Goal: Task Accomplishment & Management: Use online tool/utility

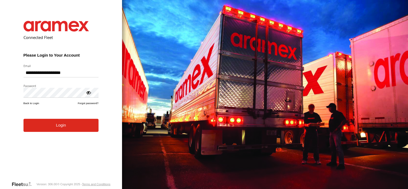
click at [62, 124] on button "Login" at bounding box center [60, 125] width 75 height 13
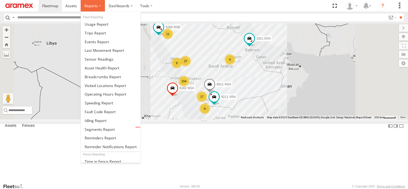
click at [91, 7] on span at bounding box center [91, 5] width 14 height 5
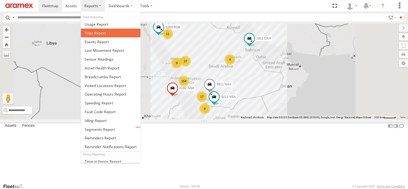
click at [91, 30] on span at bounding box center [95, 32] width 21 height 5
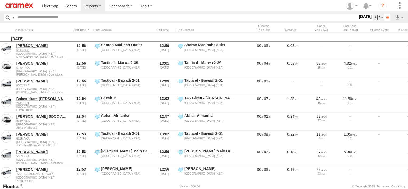
click at [378, 18] on label at bounding box center [377, 18] width 11 height 8
click at [0, 0] on label at bounding box center [0, 0] width 0 height 0
click at [0, 0] on span "Abha Warhouse" at bounding box center [0, 0] width 0 height 0
click at [0, 0] on span "Baha warehouse" at bounding box center [0, 0] width 0 height 0
click at [0, 0] on span "Gizan Outlet" at bounding box center [0, 0] width 0 height 0
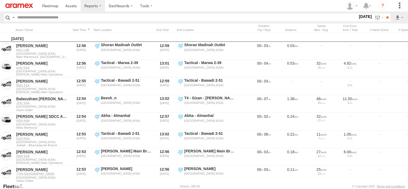
click at [0, 0] on span "Khamis Mushait Outlet" at bounding box center [0, 0] width 0 height 0
click at [0, 0] on span "Main Warehouse, [GEOGRAPHIC_DATA]" at bounding box center [0, 0] width 0 height 0
click at [0, 0] on span "Makkah Outlet" at bounding box center [0, 0] width 0 height 0
click at [0, 0] on span "Najran" at bounding box center [0, 0] width 0 height 0
click at [0, 0] on div "Tabuk Outlet" at bounding box center [0, 0] width 0 height 0
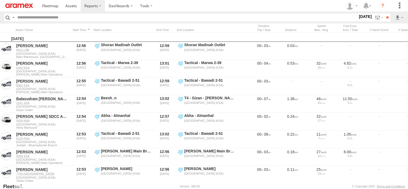
click at [0, 0] on span "Qunfuda" at bounding box center [0, 0] width 0 height 0
drag, startPoint x: 19, startPoint y: 157, endPoint x: 20, endPoint y: 164, distance: 6.5
click at [0, 0] on span "Tabuk Outlet" at bounding box center [0, 0] width 0 height 0
click at [0, 0] on span "Qunfuda" at bounding box center [0, 0] width 0 height 0
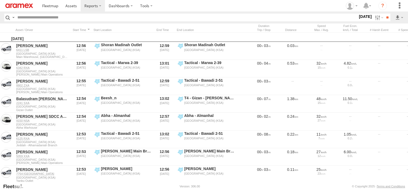
scroll to position [2, 0]
click at [0, 0] on span "Taif Outlet" at bounding box center [0, 0] width 0 height 0
click at [0, 0] on span "Yanbu Outlet" at bounding box center [0, 0] width 0 height 0
click at [386, 19] on input "**" at bounding box center [387, 18] width 6 height 8
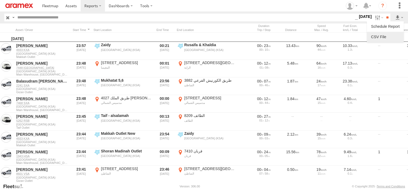
click at [387, 34] on link at bounding box center [385, 37] width 33 height 8
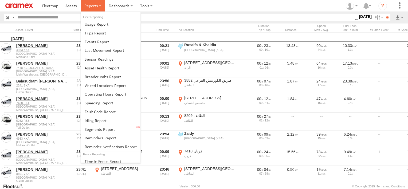
click at [84, 9] on label at bounding box center [93, 5] width 24 height 11
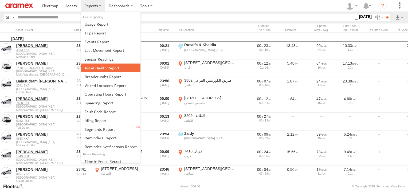
click at [101, 69] on span at bounding box center [102, 67] width 35 height 5
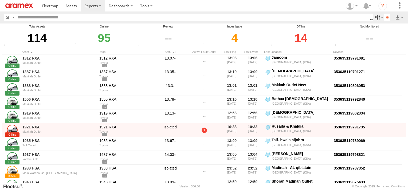
click at [373, 16] on label at bounding box center [377, 18] width 11 height 8
click at [0, 0] on span "Review" at bounding box center [0, 0] width 0 height 0
click at [0, 0] on span "Investigate" at bounding box center [0, 0] width 0 height 0
click at [0, 0] on span "Offline" at bounding box center [0, 0] width 0 height 0
click at [386, 20] on input "**" at bounding box center [387, 18] width 6 height 8
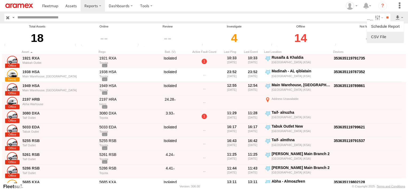
click at [390, 35] on link at bounding box center [385, 37] width 33 height 8
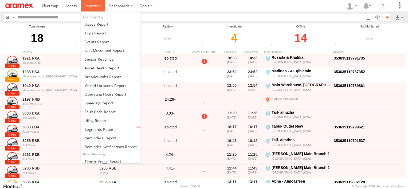
click at [89, 6] on span at bounding box center [91, 5] width 14 height 5
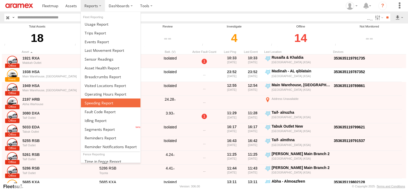
click at [96, 100] on span at bounding box center [99, 102] width 29 height 5
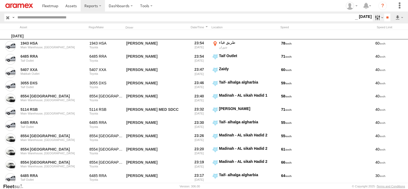
click at [372, 16] on label at bounding box center [377, 18] width 11 height 8
click at [0, 0] on label at bounding box center [0, 0] width 0 height 0
click at [385, 18] on input "**" at bounding box center [387, 18] width 6 height 8
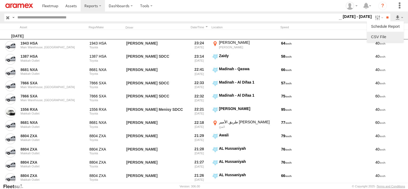
click at [393, 36] on link at bounding box center [385, 37] width 33 height 8
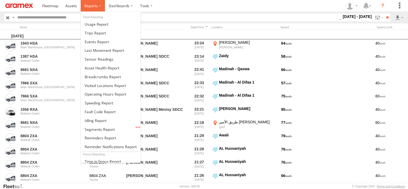
click at [96, 1] on label at bounding box center [93, 5] width 24 height 11
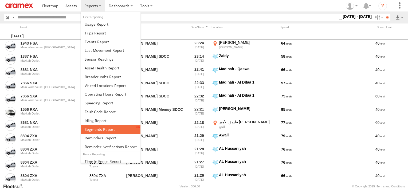
click at [97, 125] on link at bounding box center [110, 129] width 59 height 9
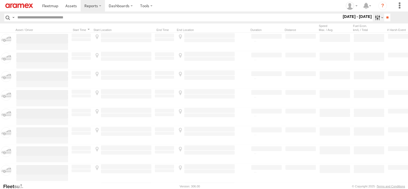
click at [373, 19] on label at bounding box center [377, 18] width 11 height 8
drag, startPoint x: 375, startPoint y: 58, endPoint x: 380, endPoint y: 60, distance: 5.5
click at [0, 0] on label at bounding box center [0, 0] width 0 height 0
click at [0, 0] on span "Abha Warhouse" at bounding box center [0, 0] width 0 height 0
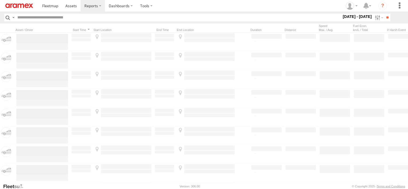
click at [0, 0] on span "Baha warehouse" at bounding box center [0, 0] width 0 height 0
click at [0, 0] on span "Gizan Outlet" at bounding box center [0, 0] width 0 height 0
click at [0, 0] on span "Khamis Mushait Outlet" at bounding box center [0, 0] width 0 height 0
click at [0, 0] on span "Main Warehouse, [GEOGRAPHIC_DATA]" at bounding box center [0, 0] width 0 height 0
click at [0, 0] on span "Makkah Outlet" at bounding box center [0, 0] width 0 height 0
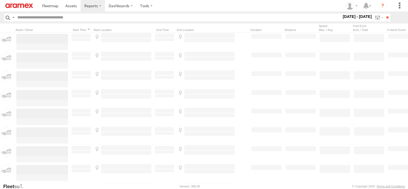
click at [0, 0] on div "Qunfuda" at bounding box center [0, 0] width 0 height 0
click at [0, 0] on span "Najran" at bounding box center [0, 0] width 0 height 0
click at [0, 0] on span "Qunfuda" at bounding box center [0, 0] width 0 height 0
click at [0, 0] on span "Tabuk Outlet" at bounding box center [0, 0] width 0 height 0
click at [0, 0] on span "Taif Outlet" at bounding box center [0, 0] width 0 height 0
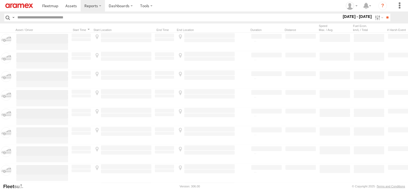
click at [0, 0] on span "Yanbu Outlet" at bounding box center [0, 0] width 0 height 0
click at [389, 17] on input "**" at bounding box center [387, 18] width 6 height 8
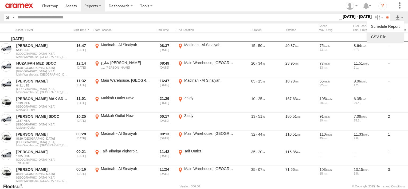
click at [390, 35] on link at bounding box center [385, 37] width 33 height 8
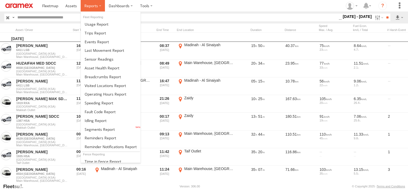
click at [89, 1] on label at bounding box center [93, 5] width 24 height 11
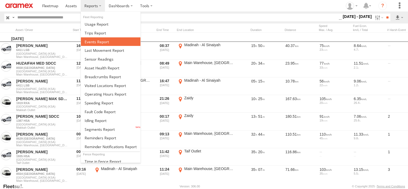
click at [97, 40] on span at bounding box center [97, 41] width 24 height 5
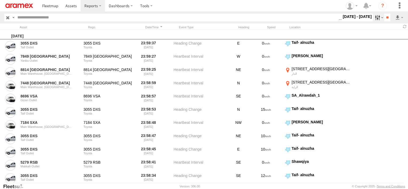
click at [372, 19] on label at bounding box center [377, 18] width 11 height 8
click at [0, 0] on span "Potential Roll Over" at bounding box center [0, 0] width 0 height 0
click at [0, 0] on span "External Power Lost" at bounding box center [0, 0] width 0 height 0
click at [385, 17] on input "**" at bounding box center [387, 18] width 6 height 8
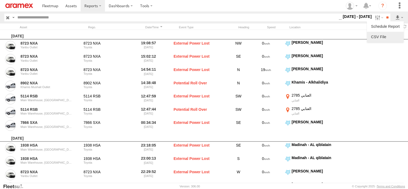
click at [384, 37] on link at bounding box center [385, 37] width 33 height 8
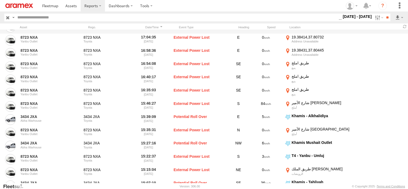
scroll to position [293, 0]
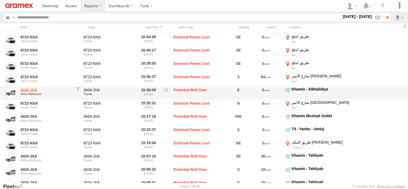
click at [25, 89] on link "3434 JXA" at bounding box center [47, 89] width 52 height 5
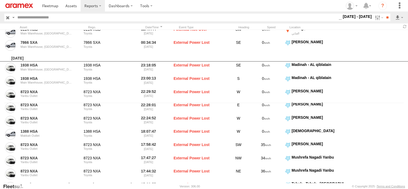
scroll to position [0, 0]
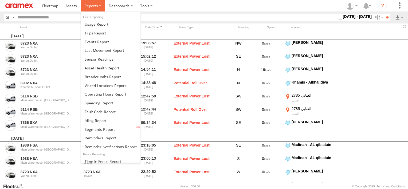
click at [96, 5] on span at bounding box center [91, 5] width 14 height 5
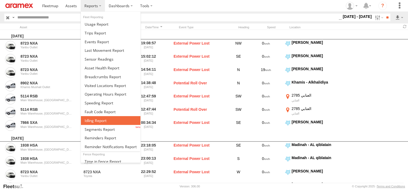
click at [106, 121] on link at bounding box center [110, 120] width 59 height 9
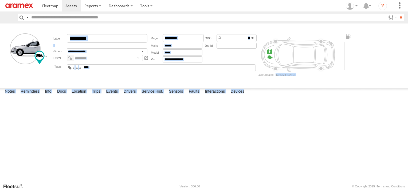
drag, startPoint x: 28, startPoint y: 28, endPoint x: 336, endPoint y: 87, distance: 313.7
click at [336, 87] on main "**********" at bounding box center [204, 103] width 408 height 160
drag, startPoint x: 336, startPoint y: 87, endPoint x: 302, endPoint y: 88, distance: 34.7
click at [0, 0] on div "Date/Time Type Note Status" at bounding box center [0, 0] width 0 height 0
click at [278, 82] on form "**********" at bounding box center [204, 54] width 404 height 59
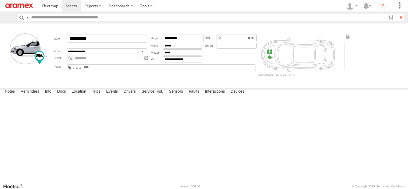
drag, startPoint x: 302, startPoint y: 76, endPoint x: 297, endPoint y: 74, distance: 5.9
click at [297, 74] on div at bounding box center [305, 54] width 96 height 43
drag, startPoint x: 297, startPoint y: 74, endPoint x: 300, endPoint y: 74, distance: 2.7
click at [300, 74] on div at bounding box center [305, 54] width 96 height 43
click at [298, 74] on div at bounding box center [305, 54] width 96 height 43
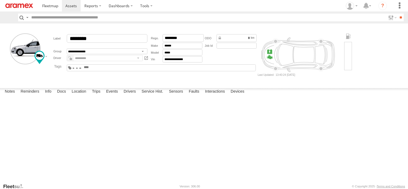
drag, startPoint x: 298, startPoint y: 74, endPoint x: 299, endPoint y: 78, distance: 4.0
click at [299, 78] on form "**********" at bounding box center [204, 54] width 404 height 59
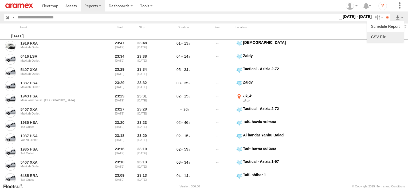
click at [393, 34] on link at bounding box center [385, 37] width 33 height 8
